Goal: Navigation & Orientation: Find specific page/section

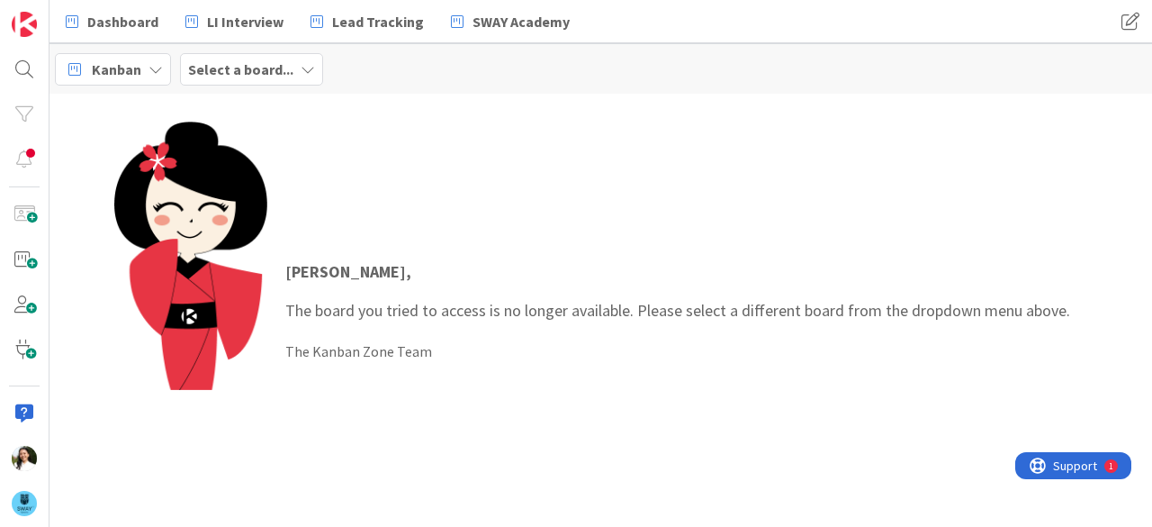
click at [238, 68] on b "Select a board..." at bounding box center [240, 69] width 105 height 18
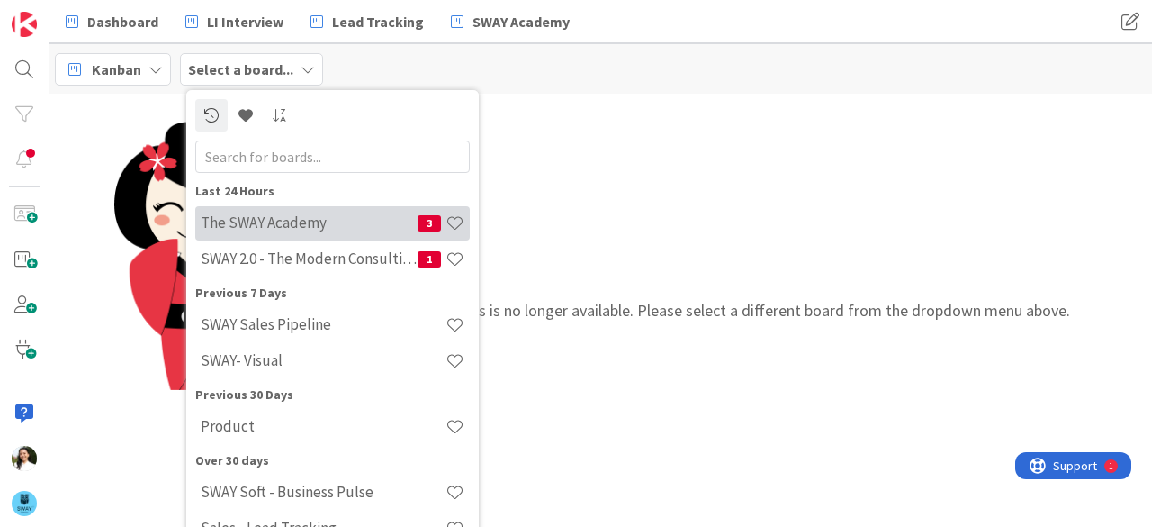
click at [294, 228] on h4 "The SWAY Academy" at bounding box center [309, 222] width 217 height 18
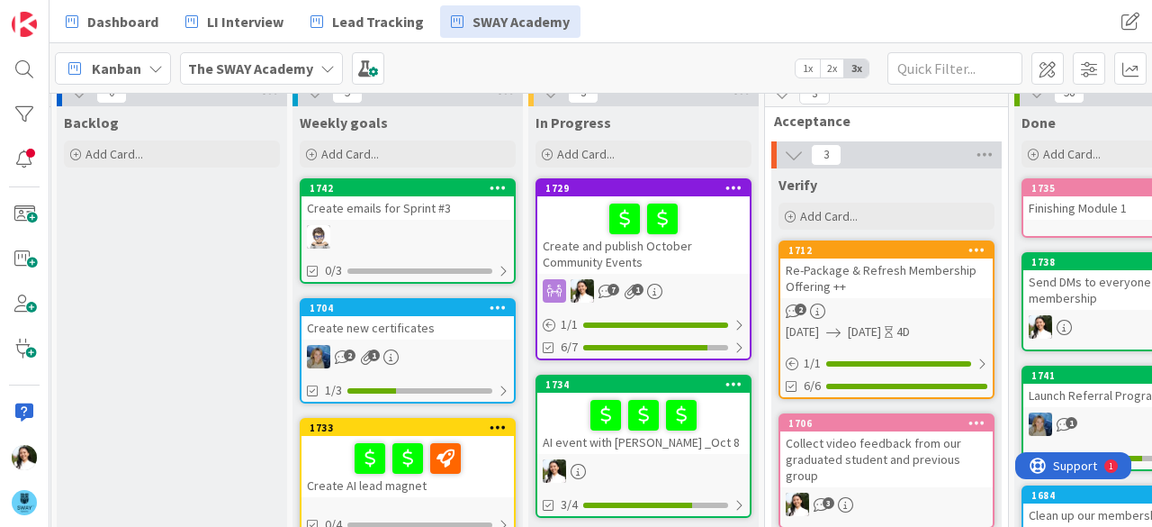
scroll to position [17, 249]
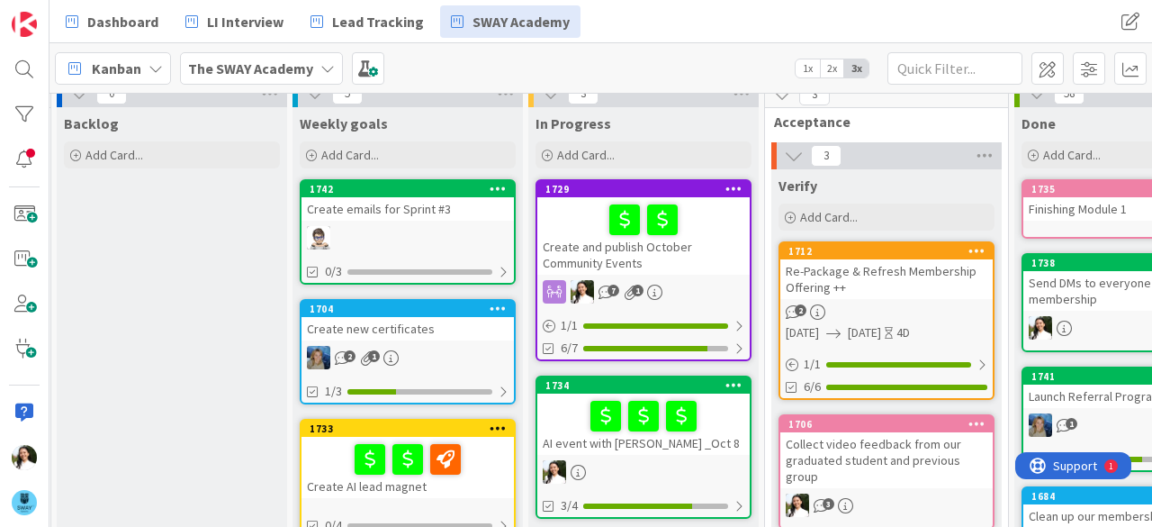
click at [698, 241] on div "Create and publish October Community Events" at bounding box center [643, 235] width 212 height 77
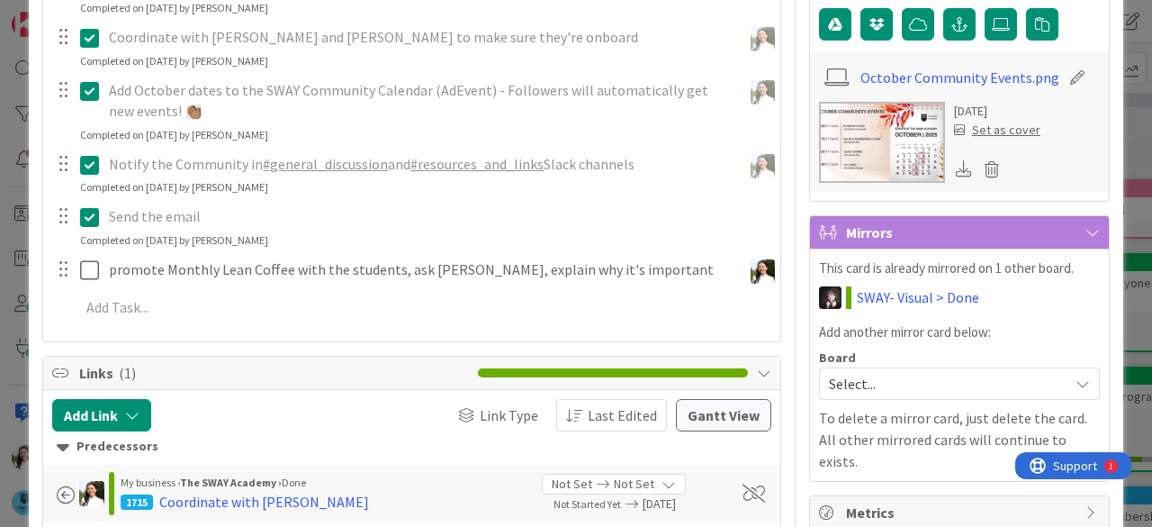
scroll to position [482, 0]
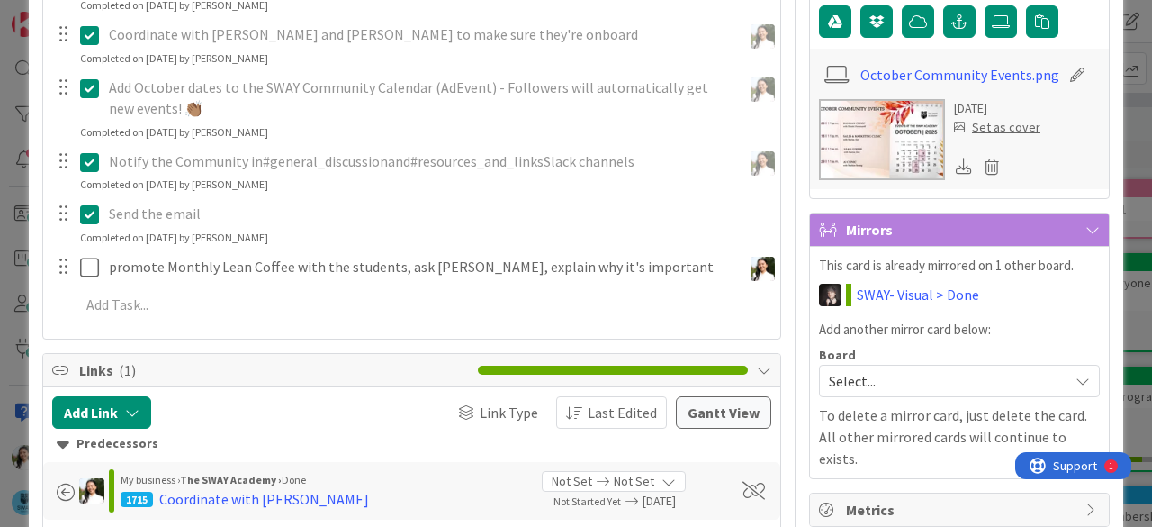
click at [0, 239] on div "ID 1729 The SWAY Academy In Progress Title 43 / 128 Create and publish October …" at bounding box center [576, 263] width 1152 height 527
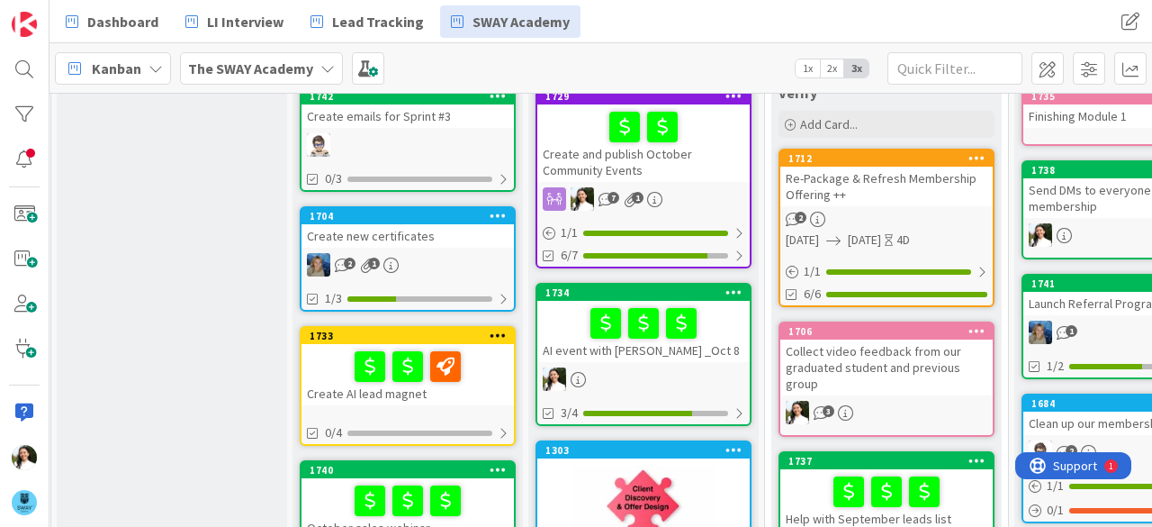
scroll to position [111, 249]
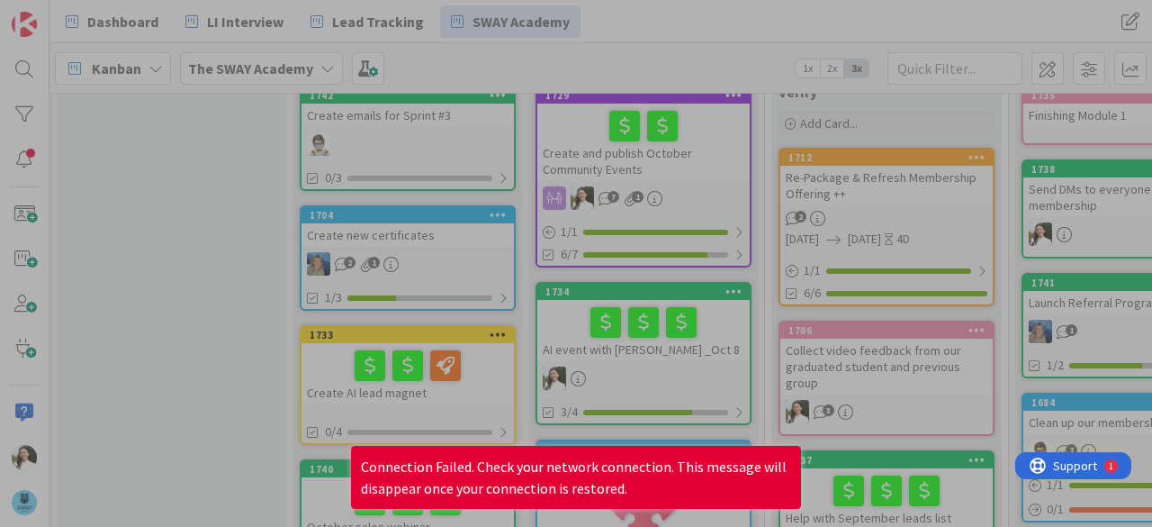
click at [250, 175] on div at bounding box center [576, 263] width 1152 height 527
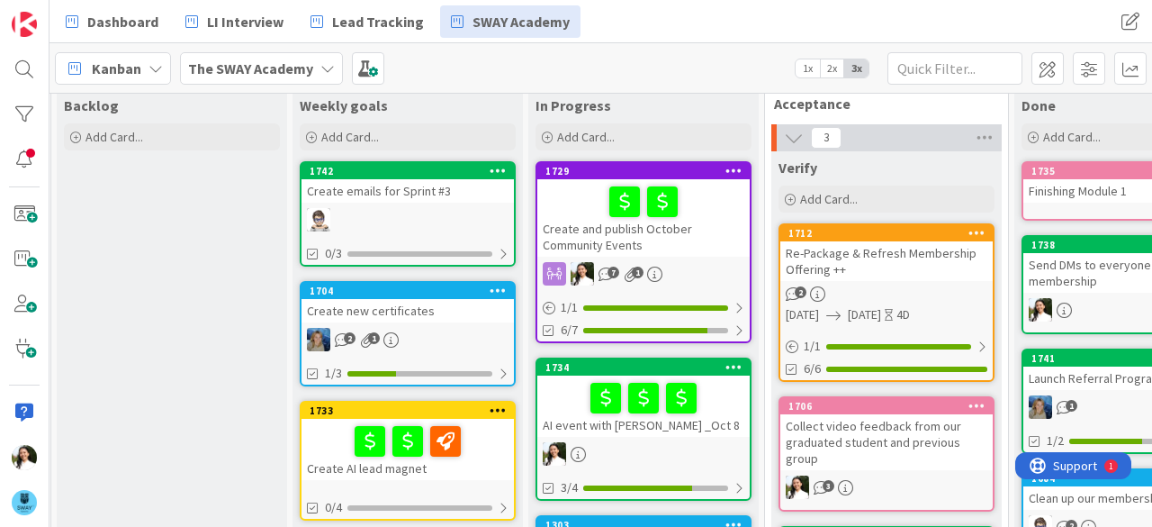
scroll to position [0, 249]
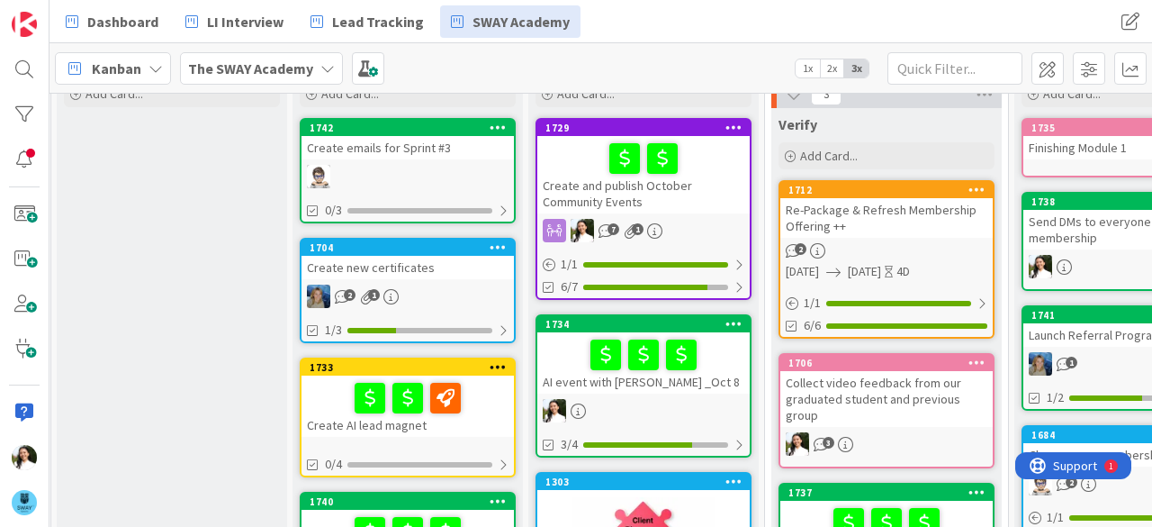
scroll to position [79, 249]
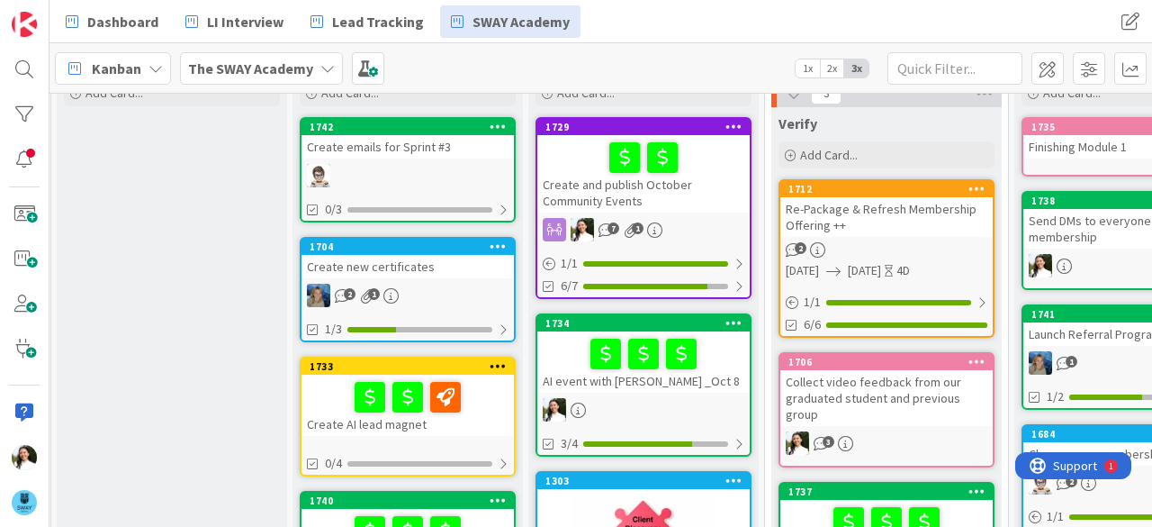
click at [418, 141] on div "Create emails for Sprint #3" at bounding box center [408, 146] width 212 height 23
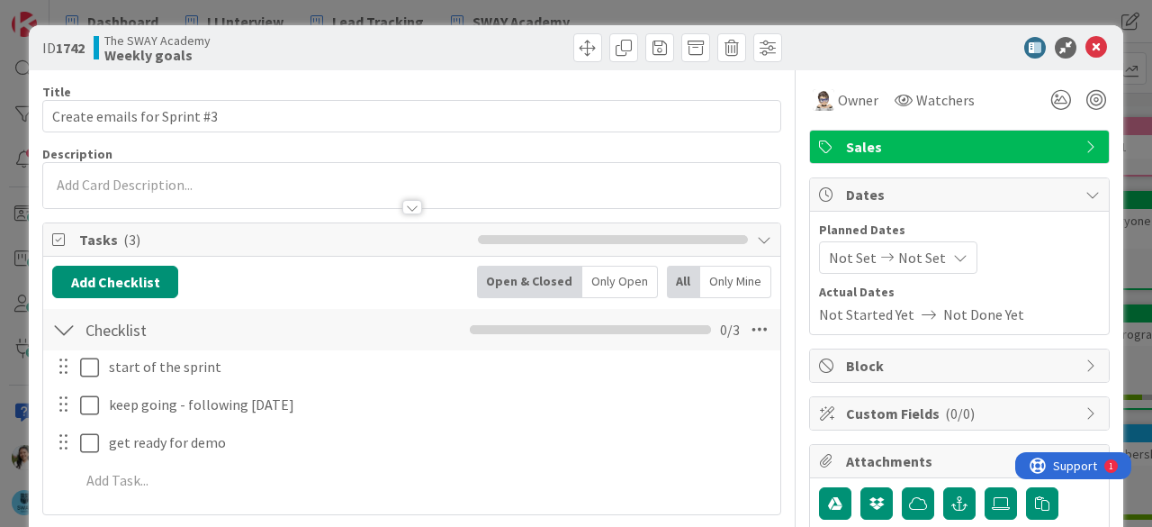
click at [0, 307] on div "ID 1742 The SWAY Academy Weekly goals Title 27 / 128 Create emails for Sprint #…" at bounding box center [576, 263] width 1152 height 527
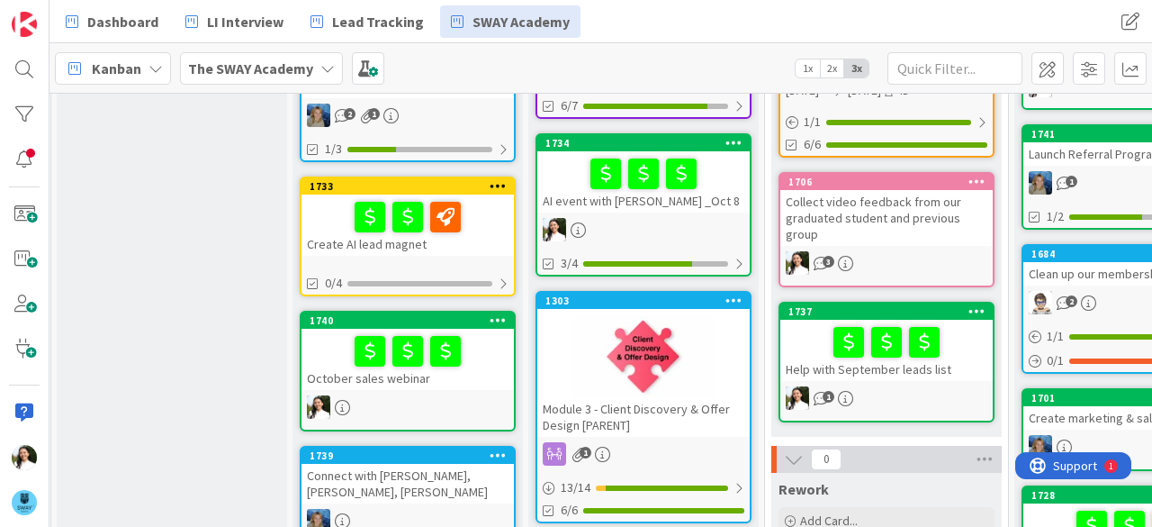
click at [482, 239] on div "Create AI lead magnet" at bounding box center [408, 224] width 212 height 61
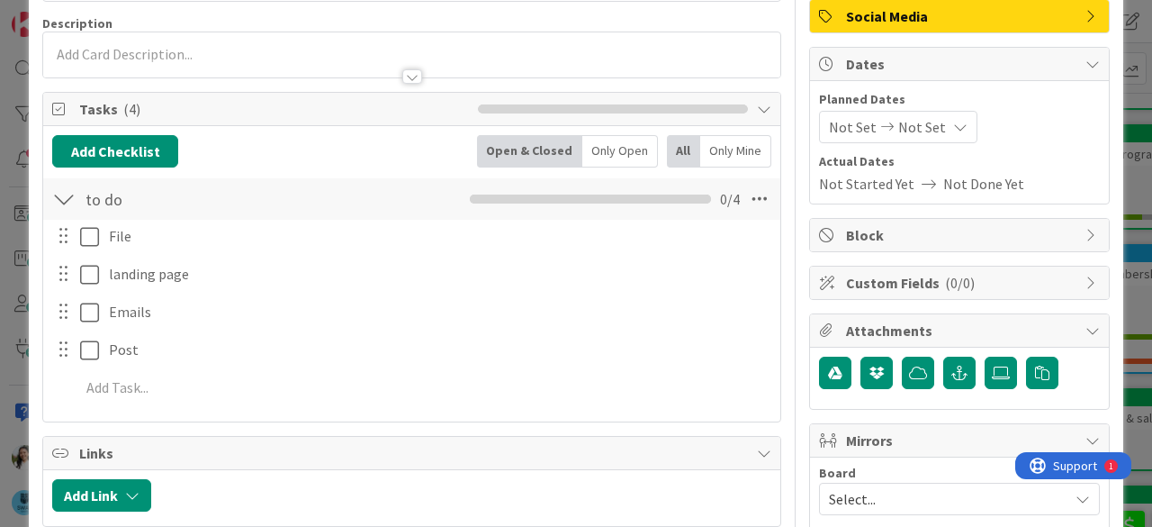
scroll to position [140, 0]
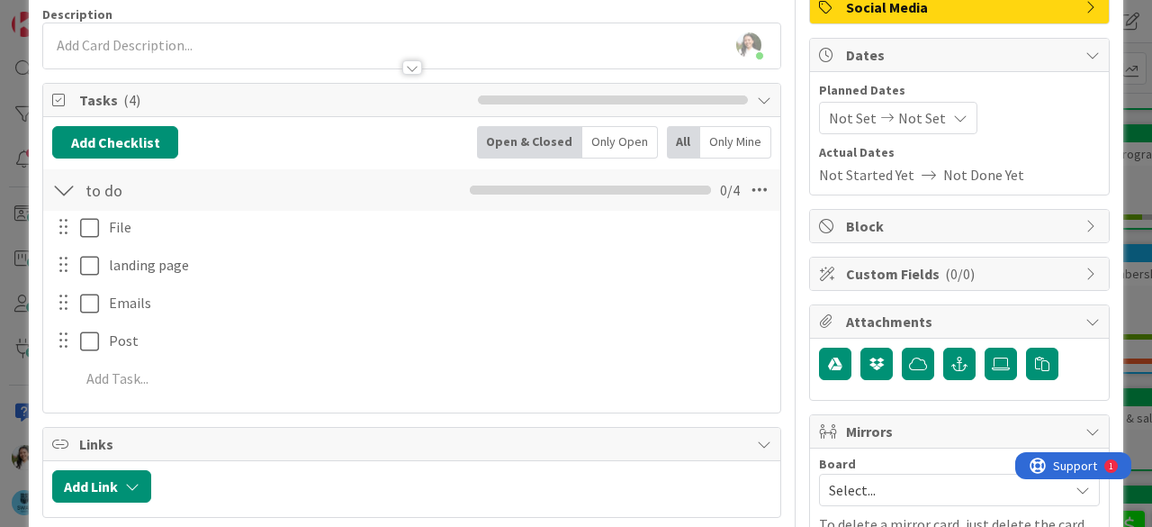
click at [0, 296] on div "ID 1733 The SWAY Academy Weekly goals Title 22 / 128 Create AI lead magnet Desc…" at bounding box center [576, 263] width 1152 height 527
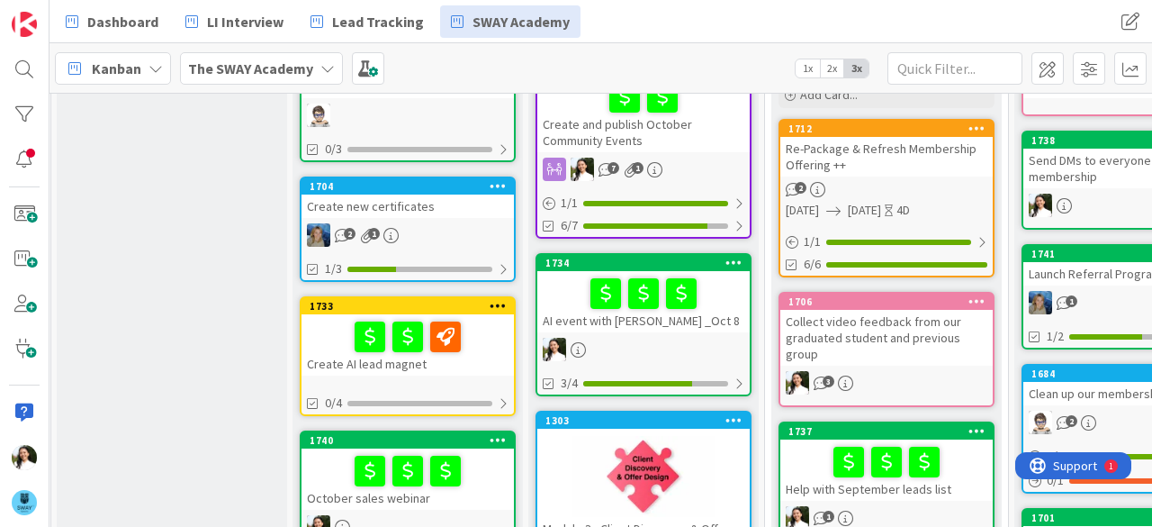
scroll to position [0, 249]
